Goal: Find specific page/section: Find specific page/section

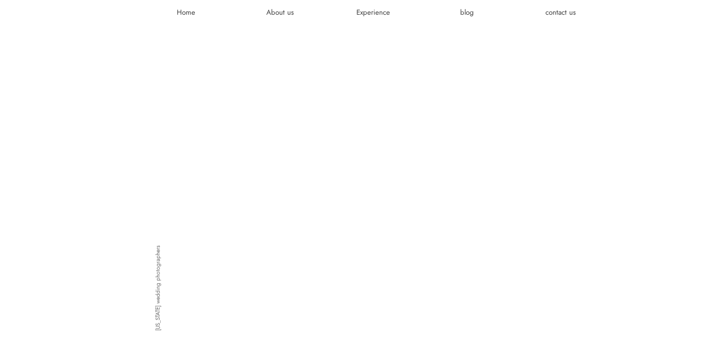
scroll to position [634, 0]
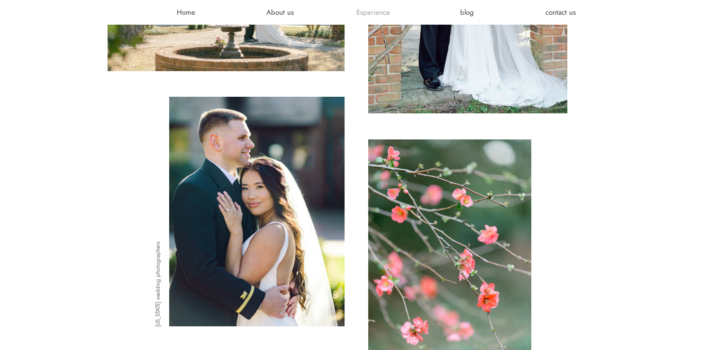
click at [390, 14] on h3 "Experience" at bounding box center [373, 12] width 57 height 9
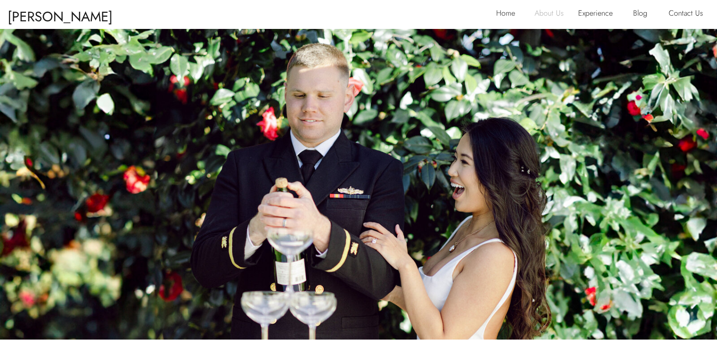
click at [542, 20] on p "About Us" at bounding box center [552, 14] width 37 height 15
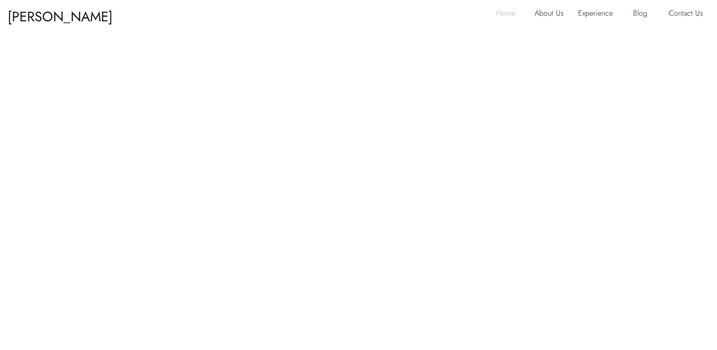
click at [512, 15] on p "Home" at bounding box center [508, 14] width 25 height 15
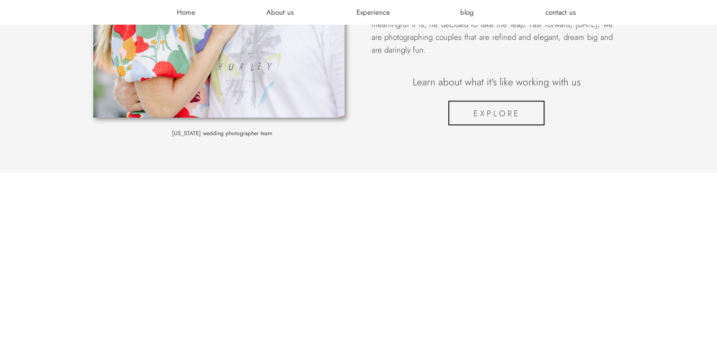
scroll to position [1332, 0]
click at [474, 14] on h3 "blog" at bounding box center [467, 12] width 57 height 9
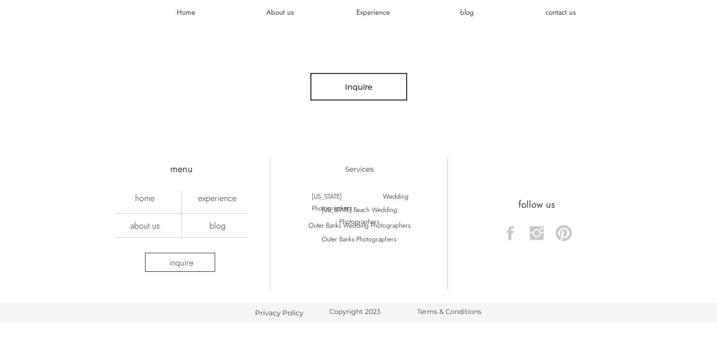
scroll to position [3025, 0]
click at [191, 254] on div at bounding box center [180, 260] width 70 height 19
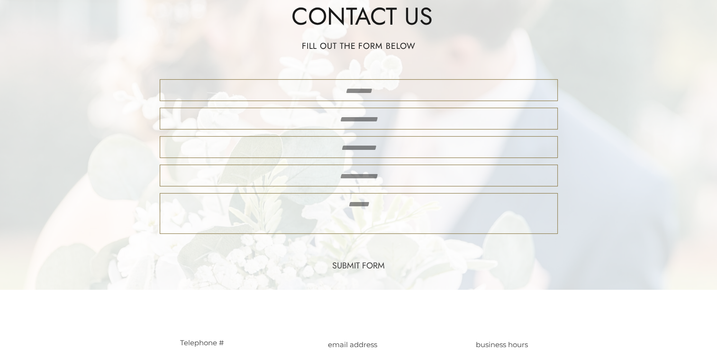
scroll to position [356, 0]
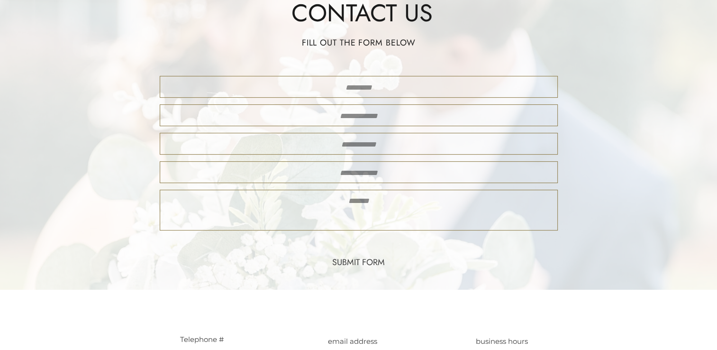
click at [351, 171] on textarea at bounding box center [358, 173] width 381 height 14
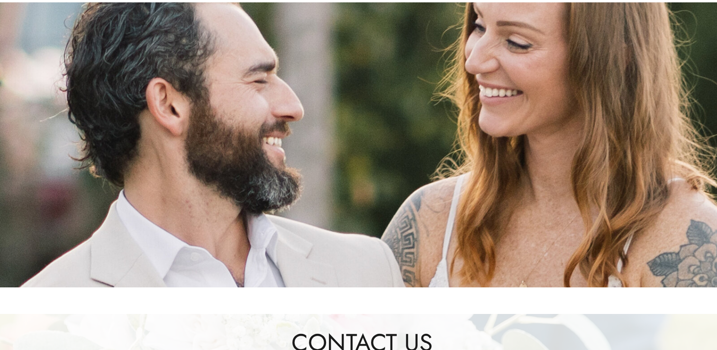
scroll to position [0, 0]
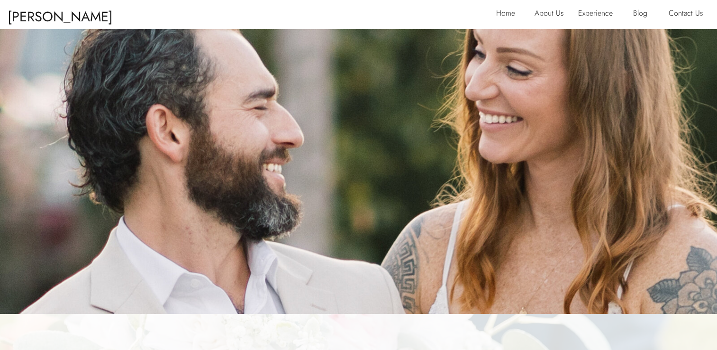
type textarea "**********"
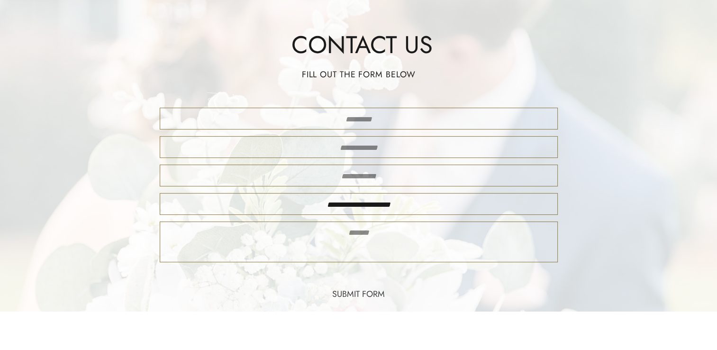
scroll to position [333, 0]
